Goal: Task Accomplishment & Management: Use online tool/utility

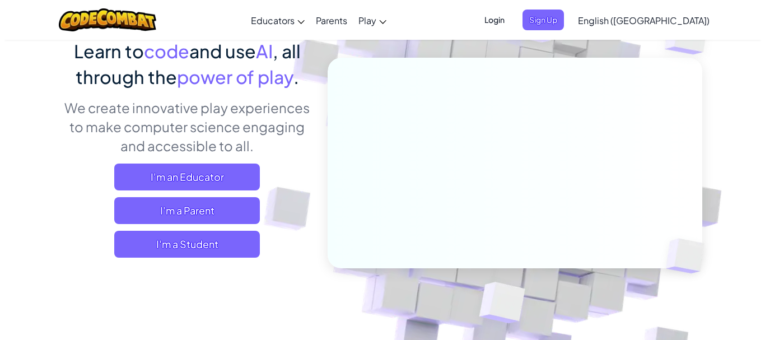
scroll to position [112, 0]
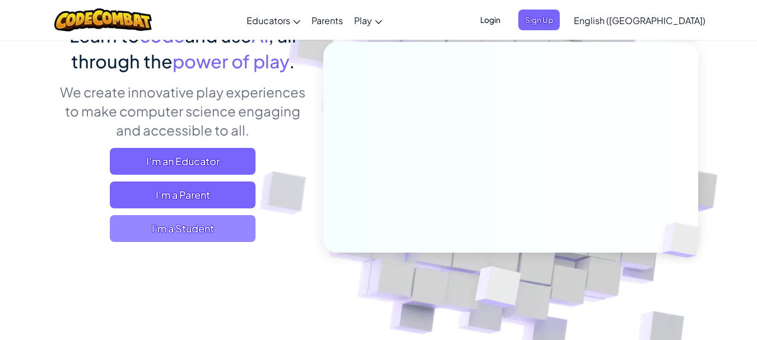
click at [250, 224] on span "I'm a Student" at bounding box center [183, 228] width 146 height 27
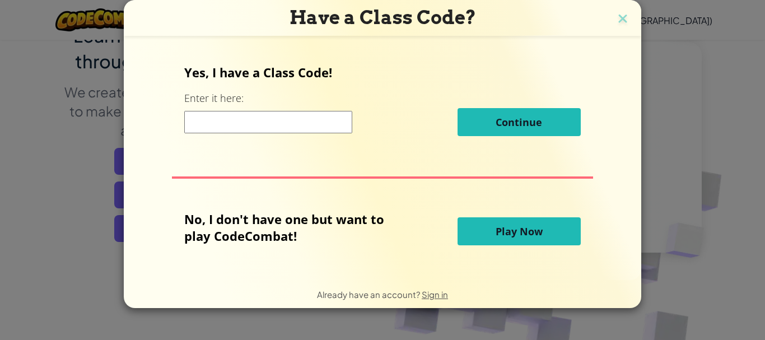
click at [291, 122] on input at bounding box center [268, 122] width 168 height 22
click at [567, 227] on button "Play Now" at bounding box center [519, 231] width 123 height 28
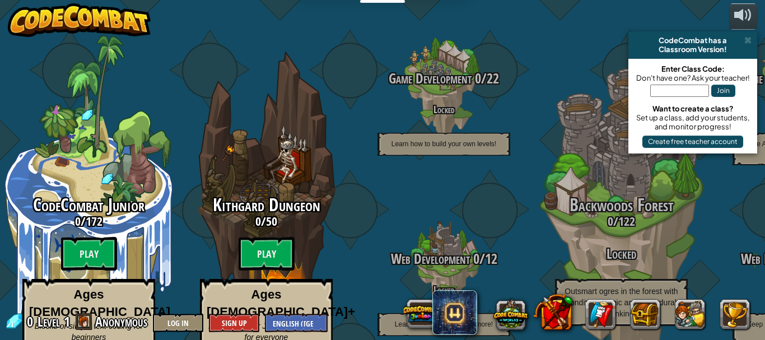
click at [670, 87] on input "text" at bounding box center [679, 91] width 59 height 12
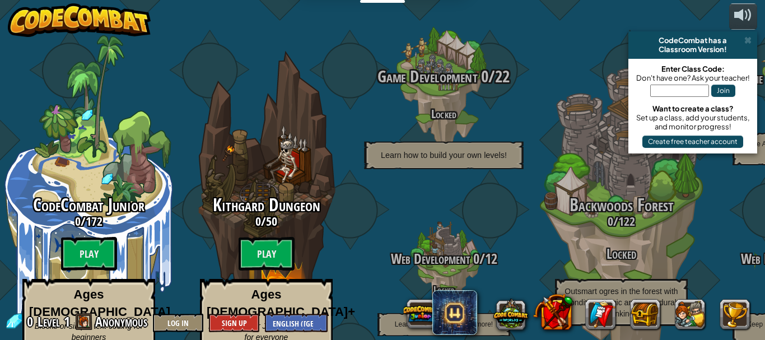
click at [471, 142] on p "Learn how to build your own levels!" at bounding box center [443, 155] width 159 height 27
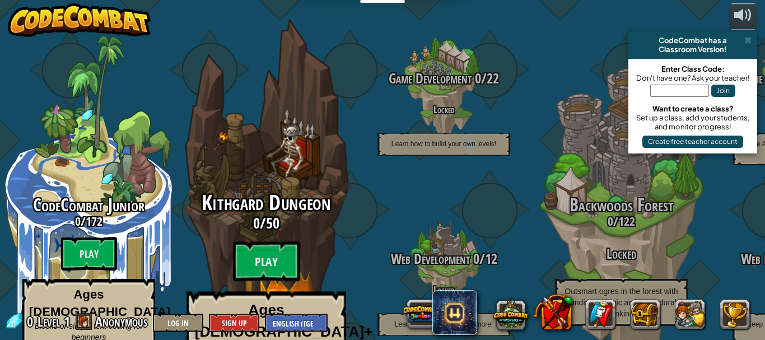
click at [313, 244] on div "Kithgard Dungeon 0 / 50 Play Ages [DEMOGRAPHIC_DATA]+ Real Python or JavaScript…" at bounding box center [266, 298] width 213 height 212
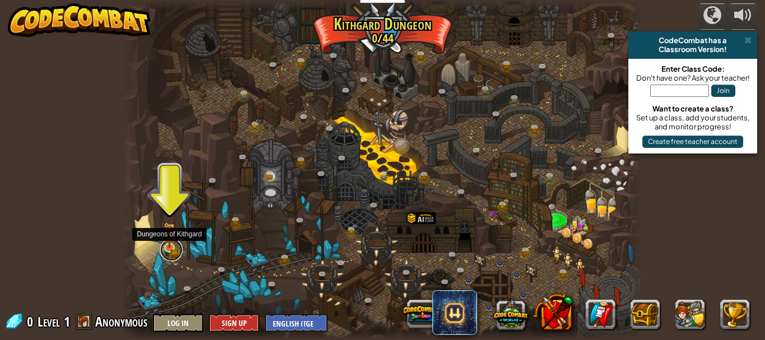
click at [166, 253] on link at bounding box center [171, 250] width 22 height 22
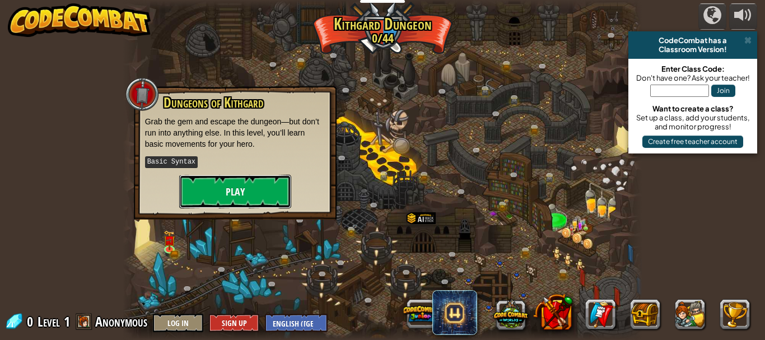
click at [221, 185] on button "Play" at bounding box center [235, 192] width 112 height 34
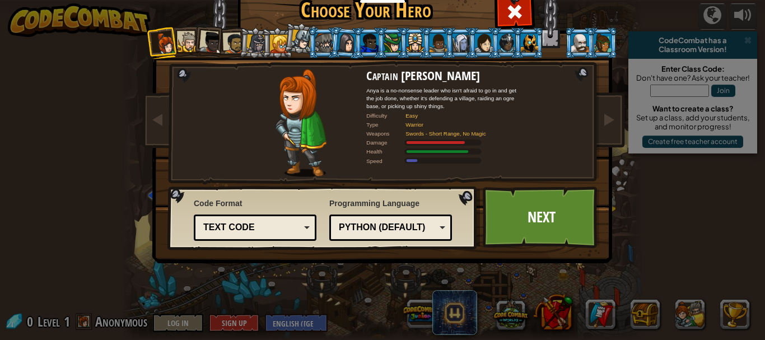
click at [377, 221] on div "Python (Default)" at bounding box center [387, 227] width 97 height 13
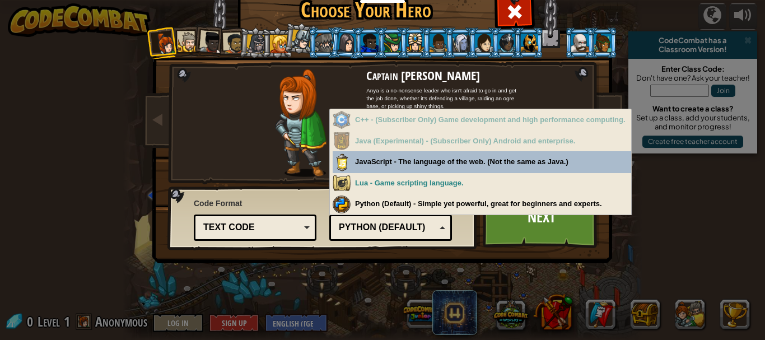
click at [377, 221] on div "Python (Default)" at bounding box center [387, 227] width 97 height 13
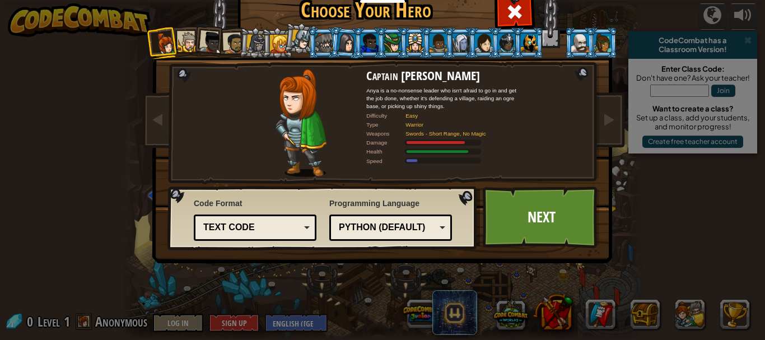
click at [257, 226] on div "Text code" at bounding box center [251, 227] width 97 height 13
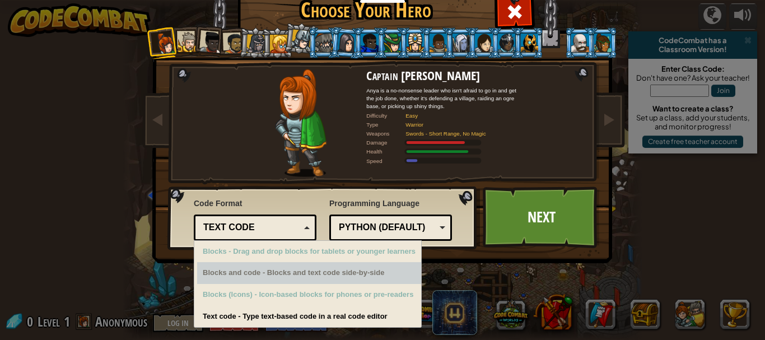
click at [267, 282] on div "Blocks and code - Blocks and text code side-by-side" at bounding box center [309, 273] width 224 height 22
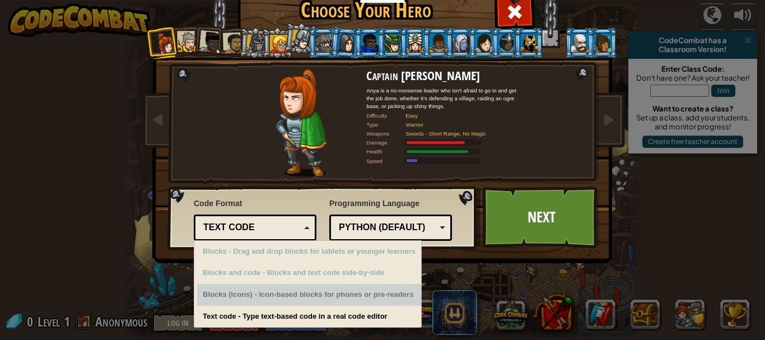
click at [263, 290] on div "Blocks (Icons) - Icon-based blocks for phones or pre-readers" at bounding box center [309, 295] width 224 height 22
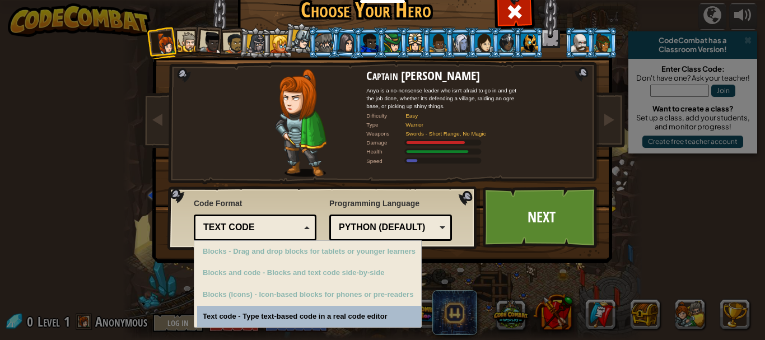
click at [258, 315] on div "Choose Your Hero 0 Captain [PERSON_NAME] is a no-nonsense leader who isn't afra…" at bounding box center [382, 168] width 459 height 369
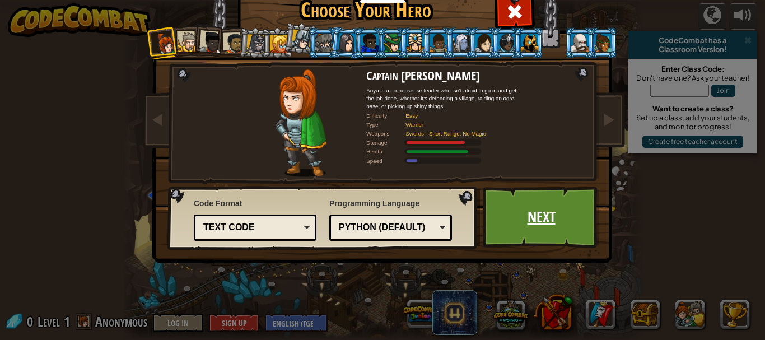
click at [485, 218] on link "Next" at bounding box center [541, 218] width 117 height 62
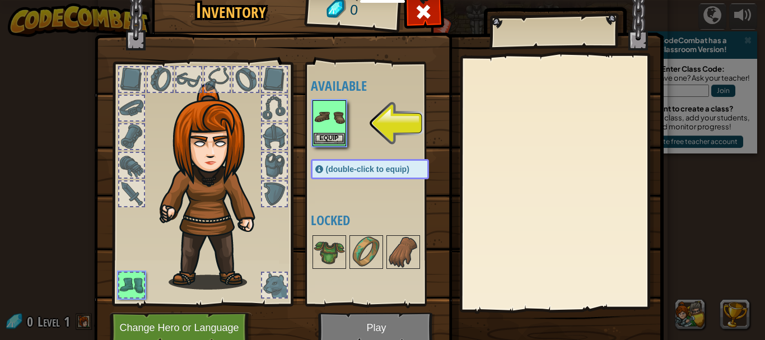
click at [332, 132] on img at bounding box center [329, 116] width 31 height 31
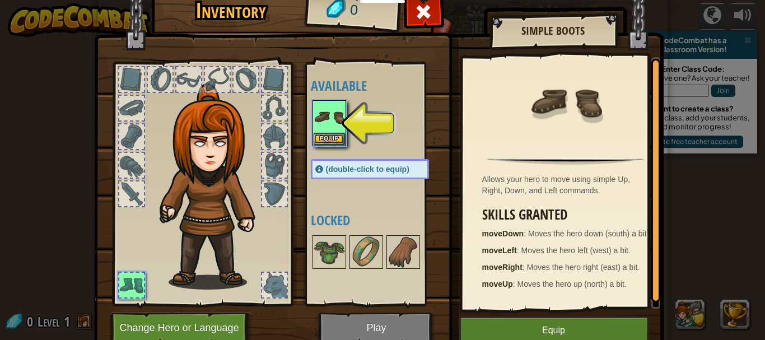
click at [348, 169] on span "(double-click to equip)" at bounding box center [367, 169] width 83 height 9
click at [329, 125] on img at bounding box center [329, 116] width 31 height 31
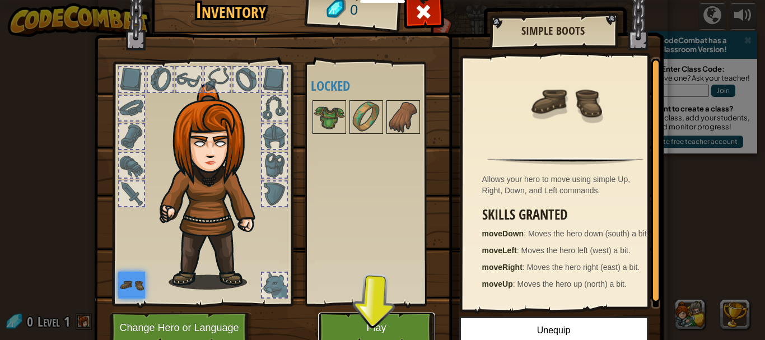
click at [366, 318] on button "Play" at bounding box center [376, 328] width 117 height 31
